Goal: Task Accomplishment & Management: Manage account settings

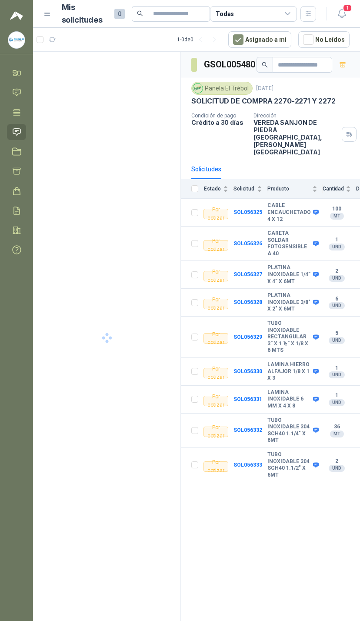
scroll to position [0, 90]
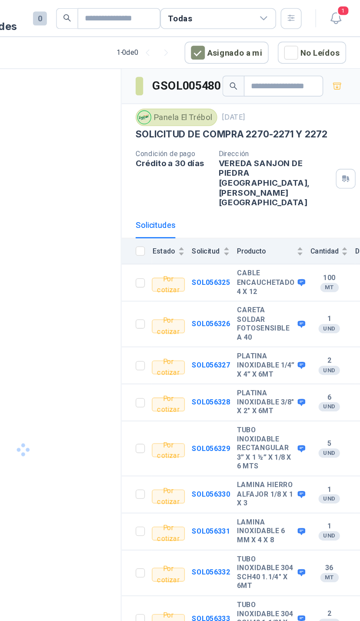
click at [343, 12] on span "1" at bounding box center [348, 8] width 10 height 8
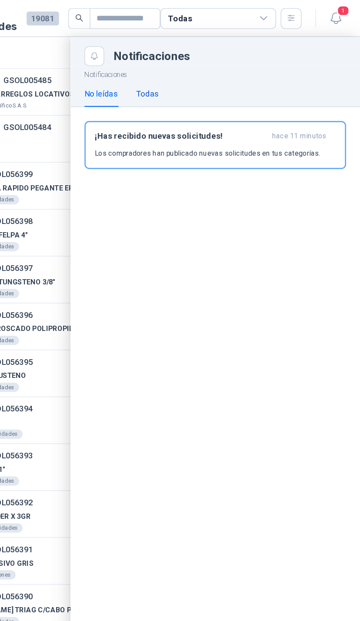
click at [192, 70] on div "Todas" at bounding box center [200, 71] width 17 height 10
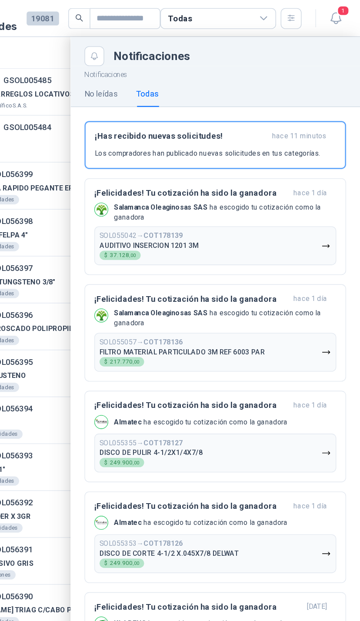
click at [222, 257] on button "SOL055057 → COT178136 FILTRO MATERIAL PARTICULADO 3M REF 6003 PAR $ 217.770 ,00" at bounding box center [251, 264] width 182 height 29
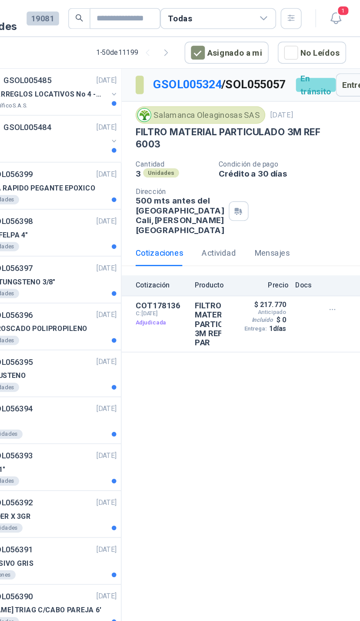
click at [0, 0] on button "Detalles" at bounding box center [0, 0] width 0 height 0
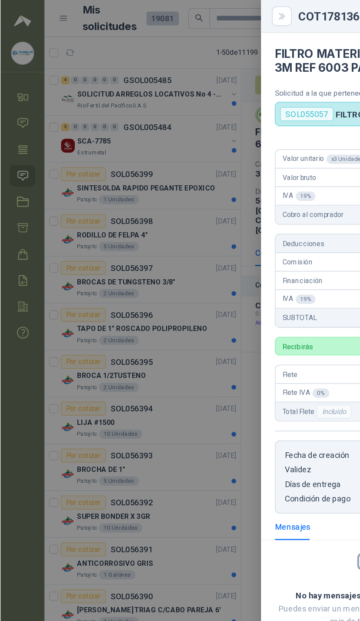
click at [158, 325] on div at bounding box center [180, 310] width 360 height 621
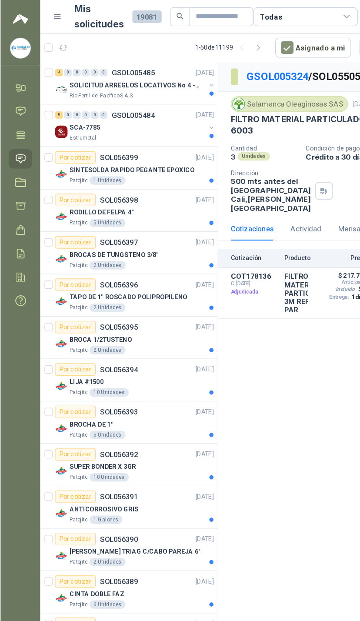
click at [162, 65] on div "4 0 0 0 0 0 GSOL005485 [DATE]" at bounding box center [112, 60] width 134 height 10
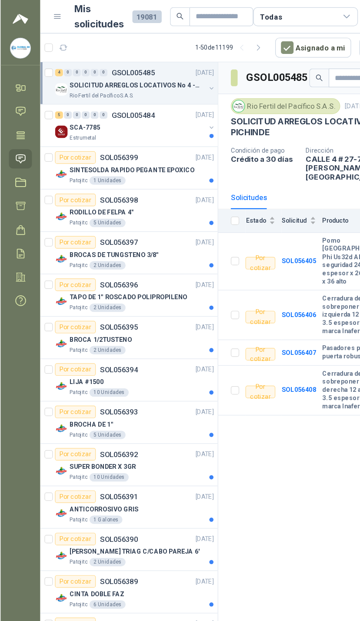
click at [168, 69] on div "SOLICITUD ARREGLOS LOCATIVOS No 4 - PICHINDE" at bounding box center [113, 71] width 113 height 10
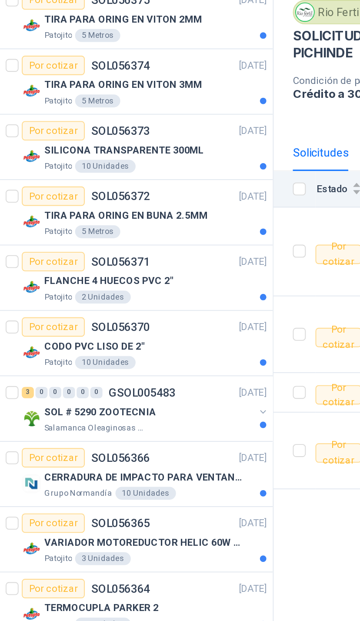
scroll to position [1039, 0]
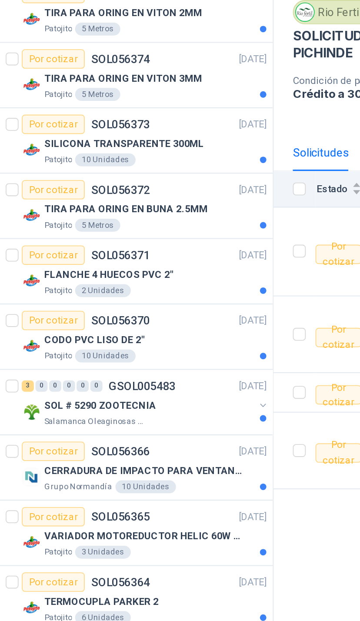
click at [135, 295] on div "SOL # 5290 ZOOTECNIA" at bounding box center [113, 300] width 113 height 10
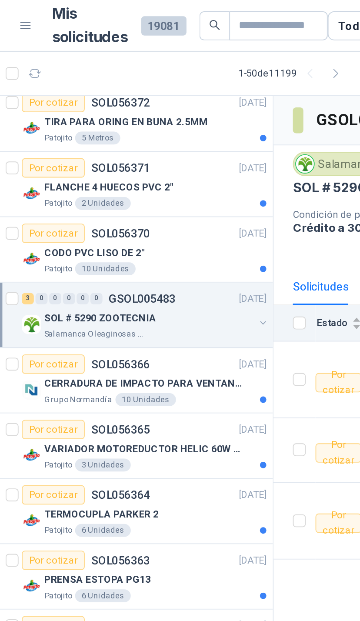
scroll to position [1178, 0]
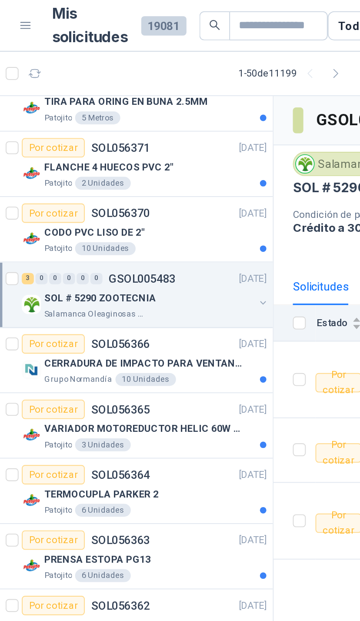
click at [137, 166] on div "SOL # 5290 ZOOTECNIA Salamanca Oleaginosas SAS" at bounding box center [112, 163] width 134 height 17
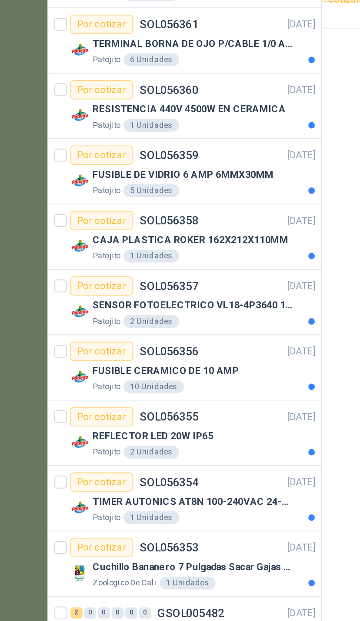
scroll to position [101, 0]
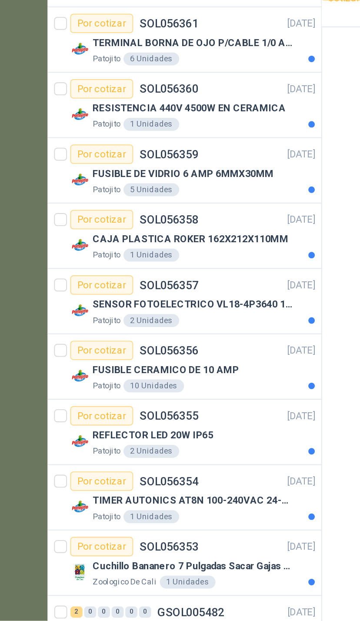
click at [172, 621] on button "button" at bounding box center [175, 629] width 7 height 7
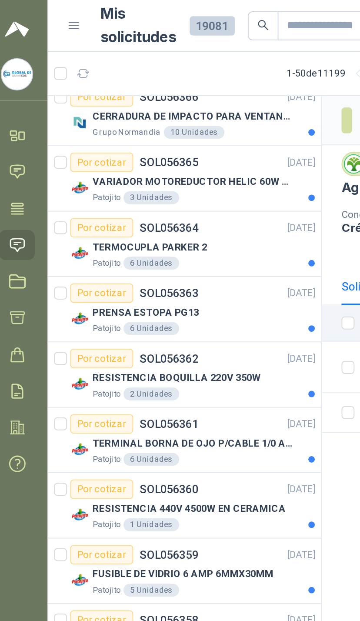
scroll to position [1417, 0]
